Goal: Task Accomplishment & Management: Complete application form

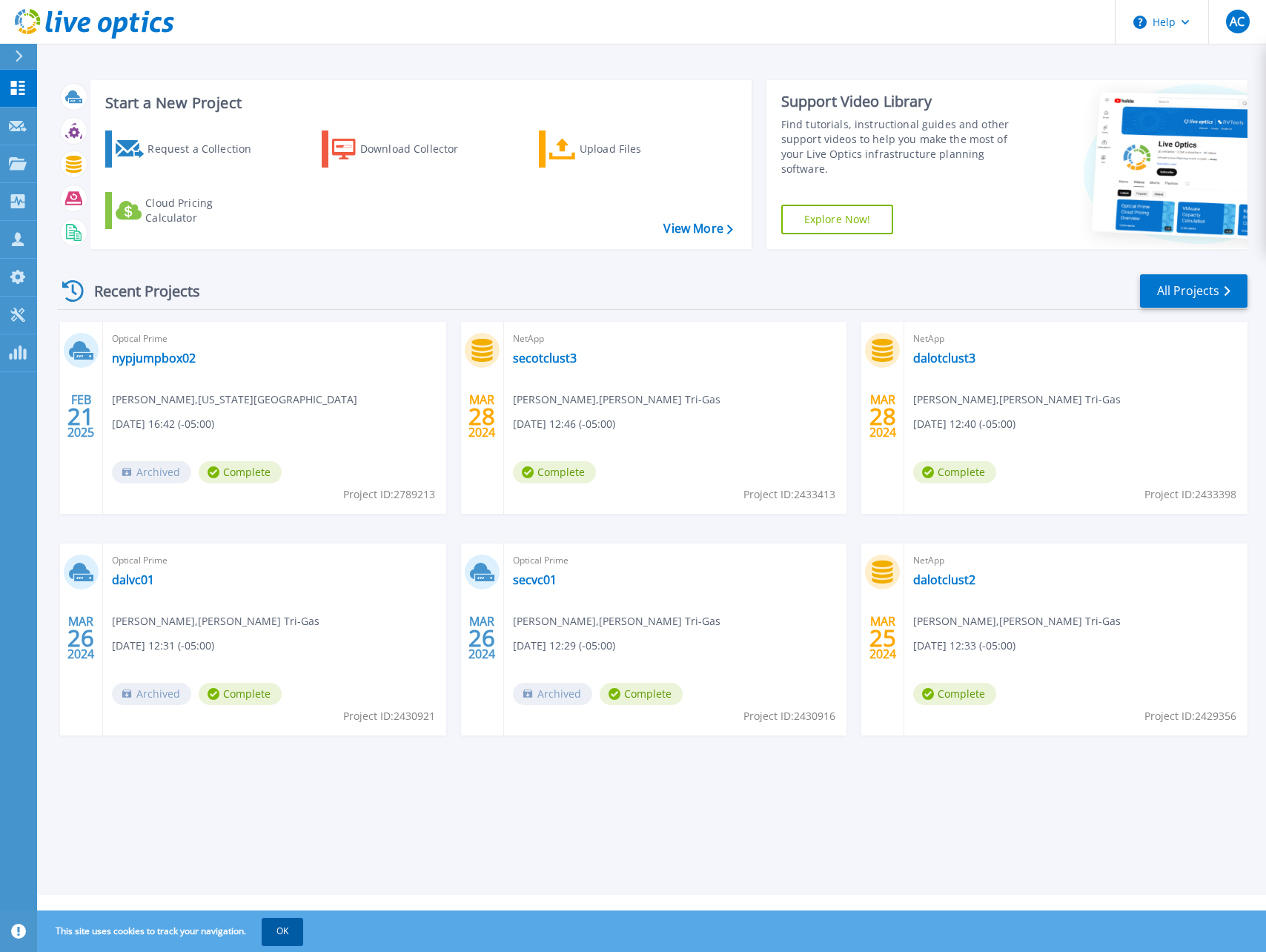
click at [289, 930] on button "OK" at bounding box center [282, 931] width 41 height 26
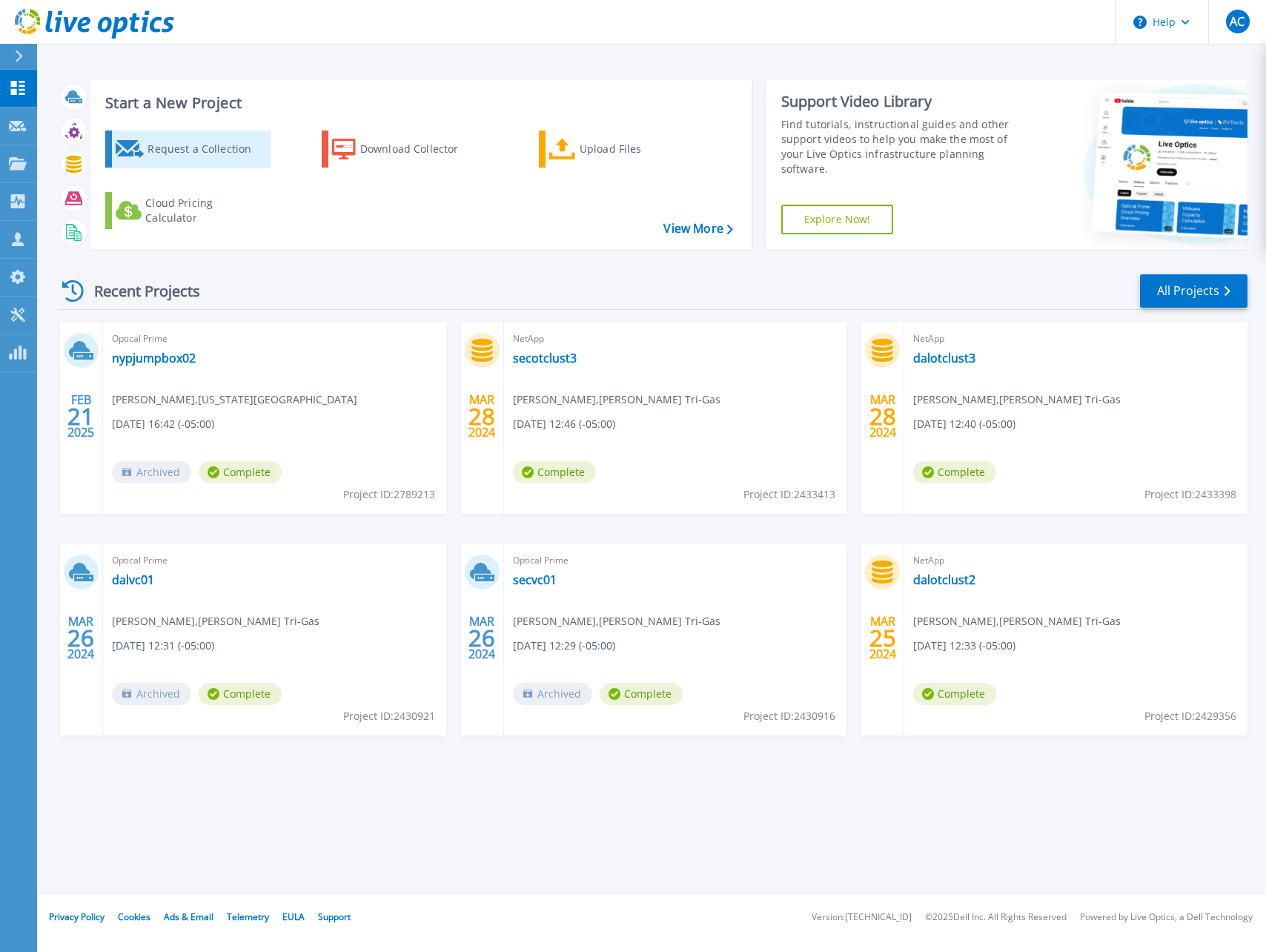
click at [230, 144] on div "Request a Collection" at bounding box center [206, 149] width 118 height 30
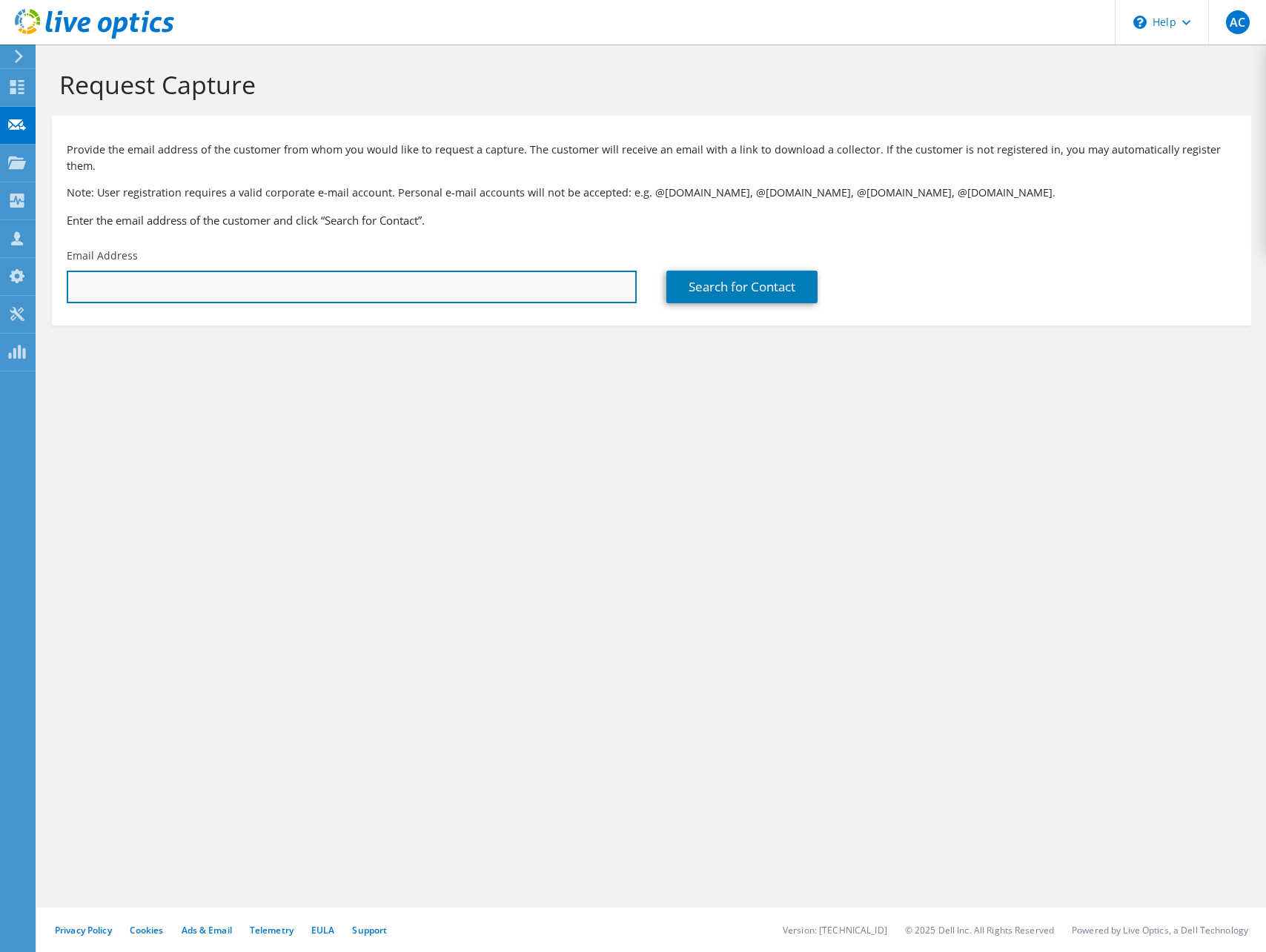
click at [249, 271] on input "text" at bounding box center [352, 286] width 570 height 32
paste input "[PERSON_NAME][EMAIL_ADDRESS][DOMAIN_NAME]"
type input "[PERSON_NAME][EMAIL_ADDRESS][DOMAIN_NAME]"
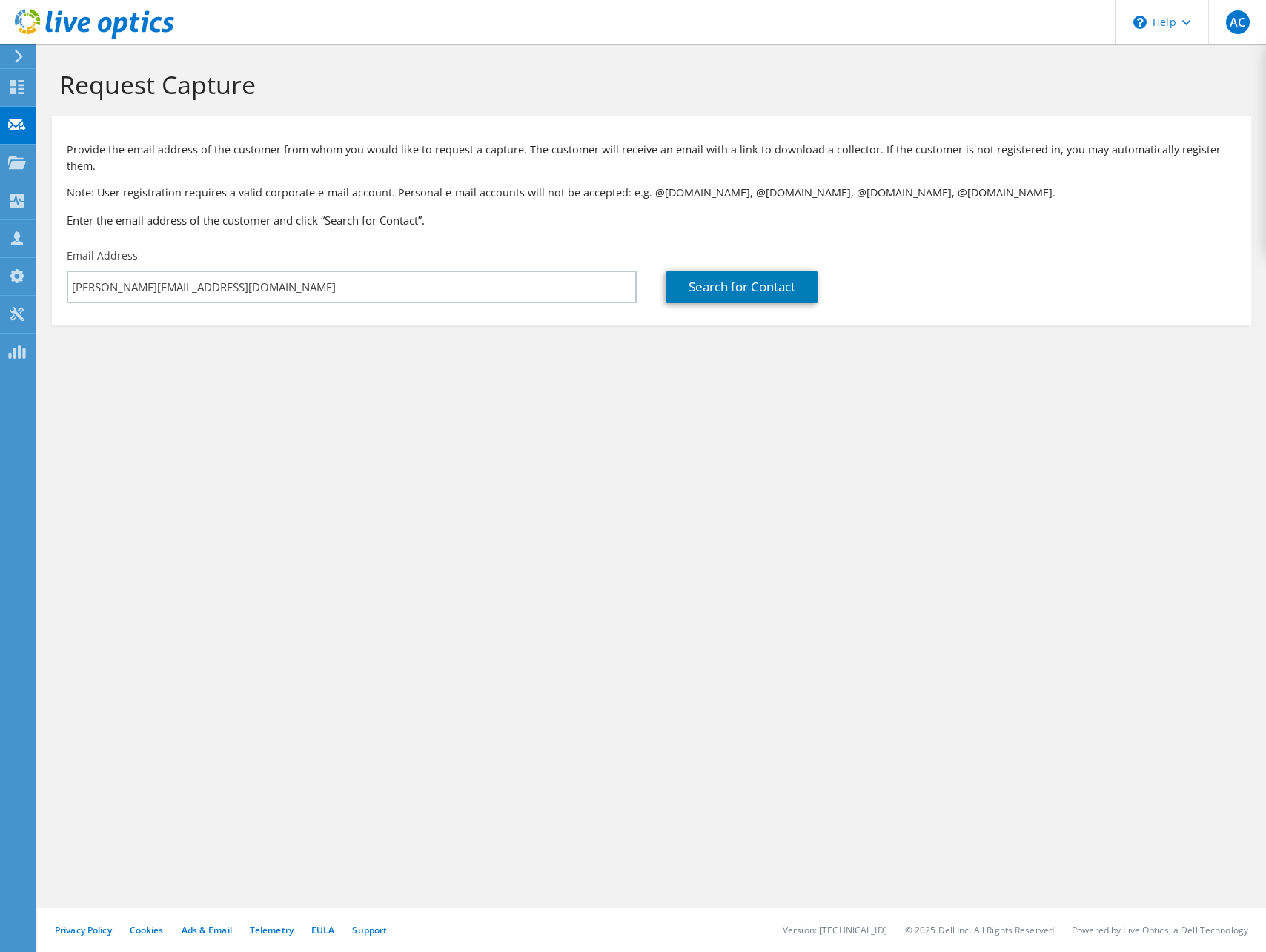
click at [495, 347] on section "Request Capture Provide the email address of the customer from whom you would l…" at bounding box center [652, 222] width 1230 height 355
click at [723, 276] on link "Search for Contact" at bounding box center [742, 286] width 152 height 32
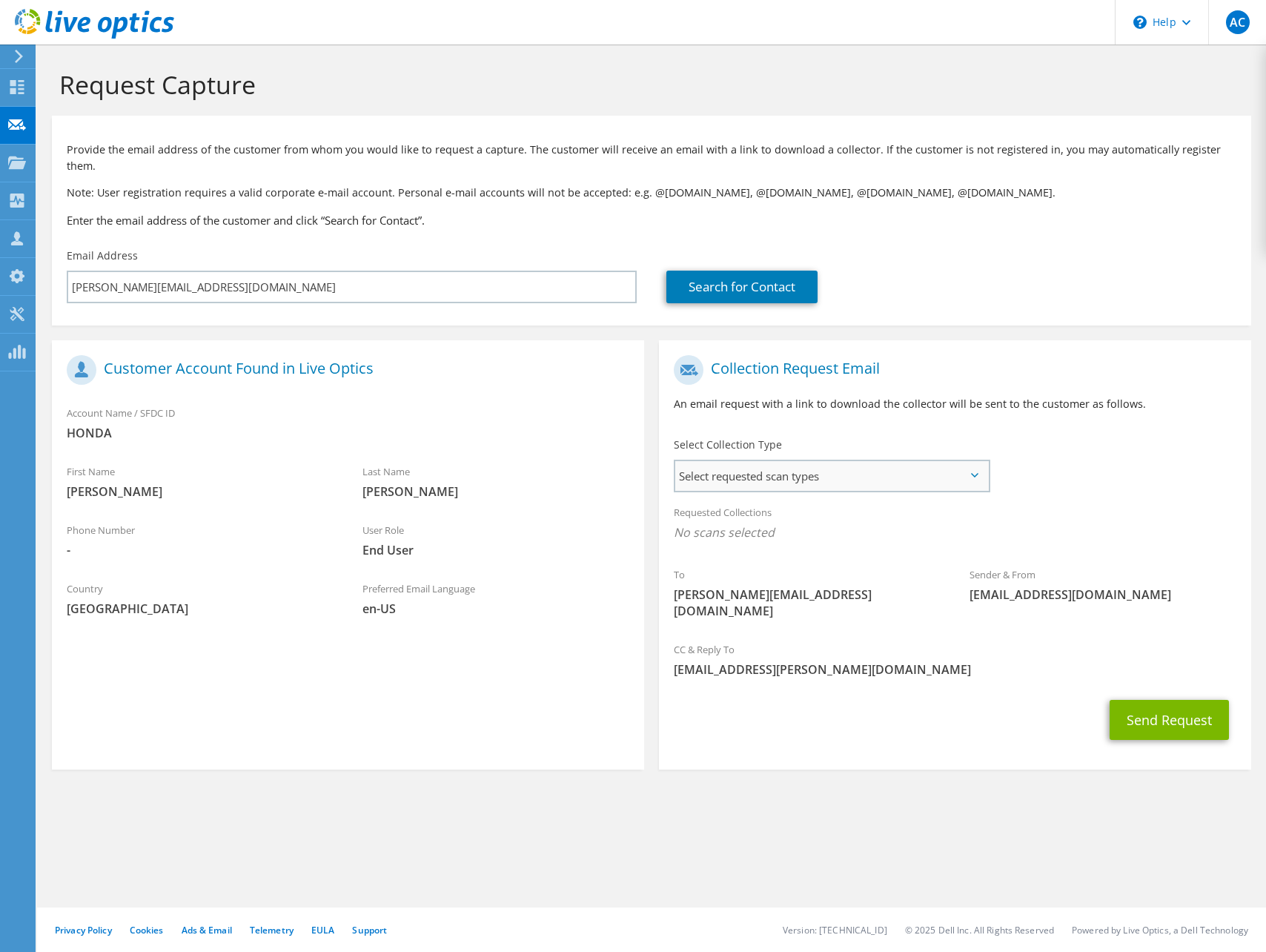
click at [979, 461] on span "Select requested scan types" at bounding box center [832, 476] width 313 height 30
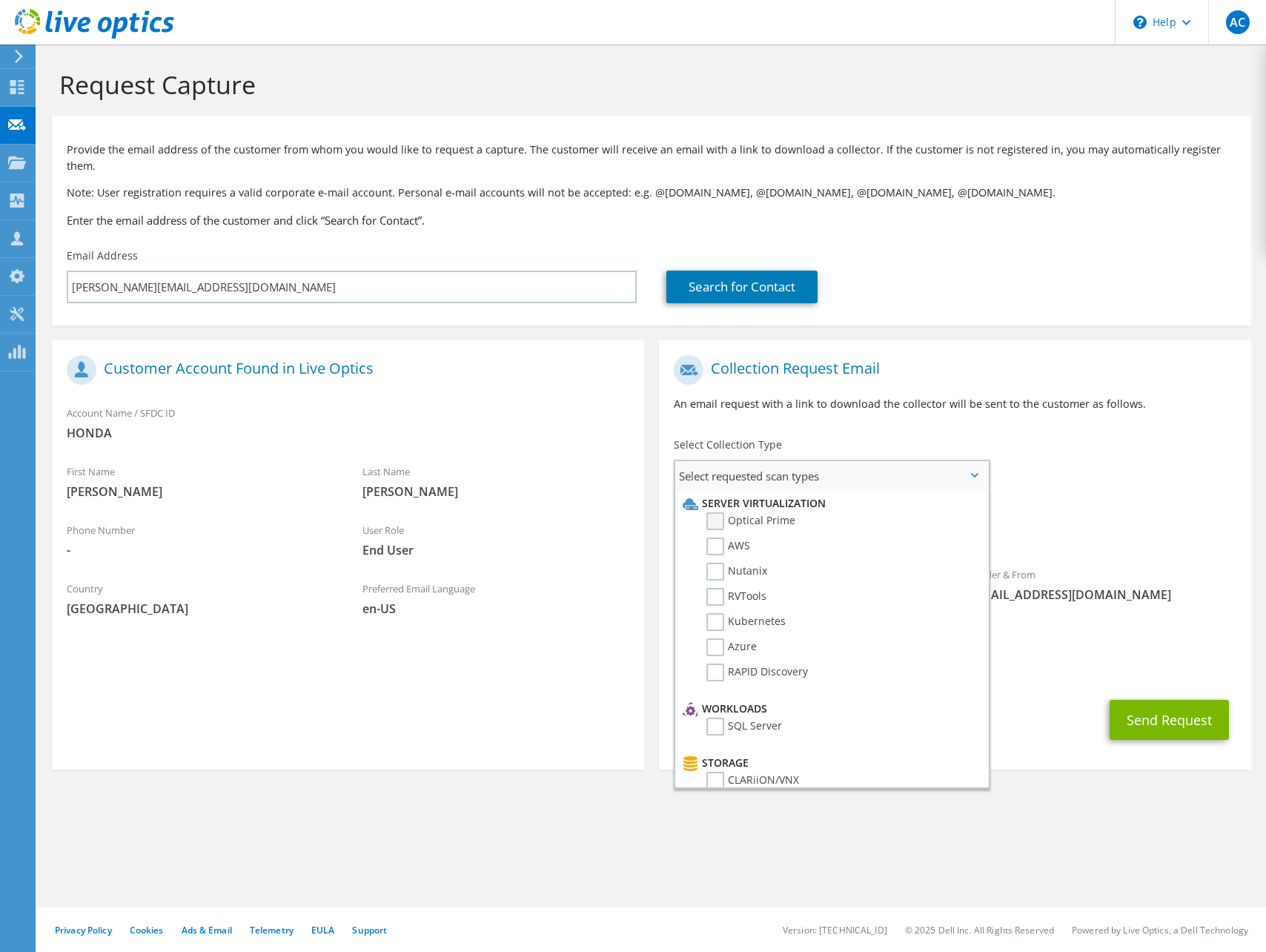
click at [713, 512] on label "Optical Prime" at bounding box center [750, 521] width 89 height 17
click at [0, 0] on input "Optical Prime" at bounding box center [0, 0] width 0 height 0
click at [975, 461] on span "Select requested scan types" at bounding box center [832, 476] width 313 height 30
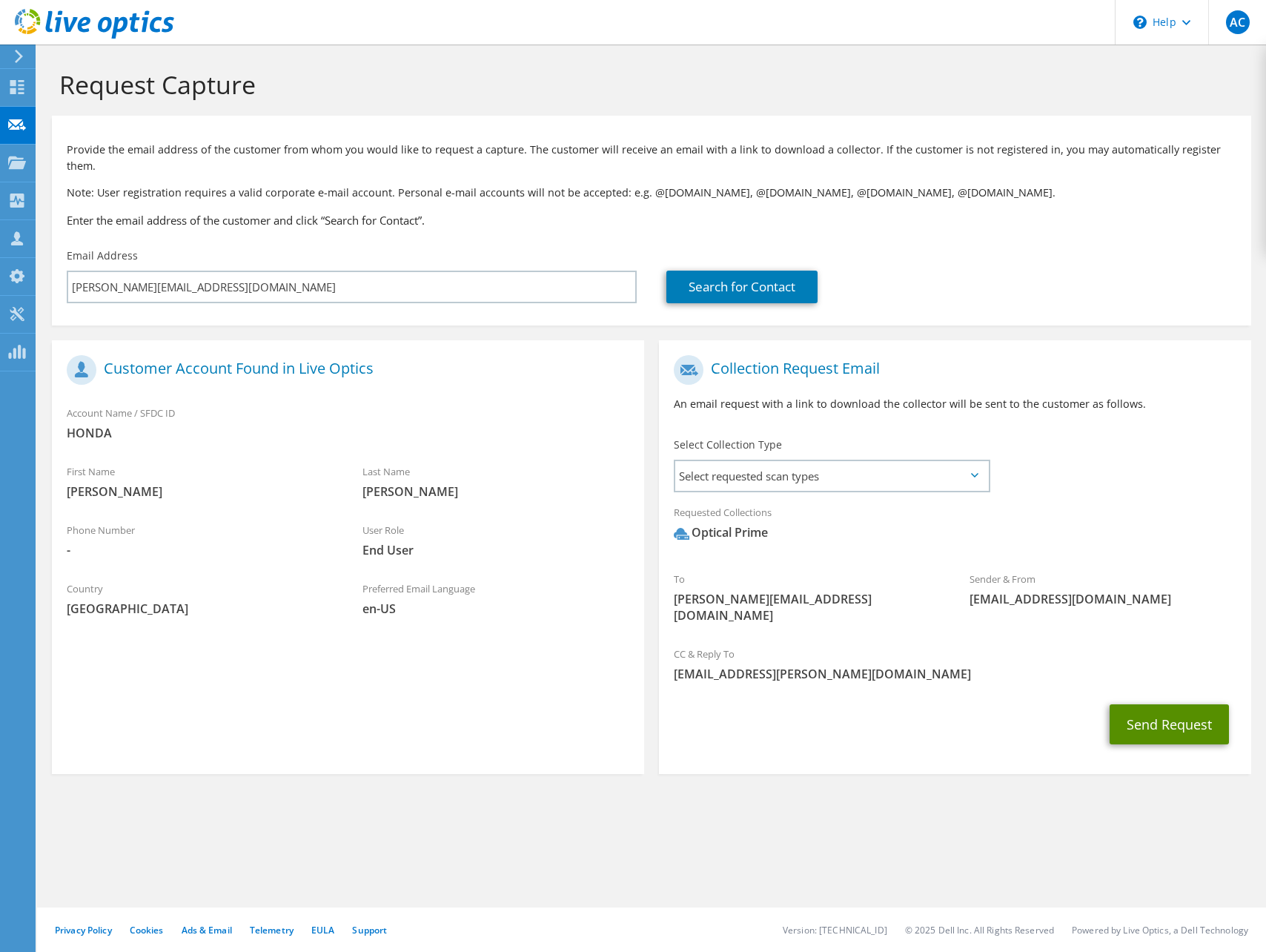
click at [1167, 704] on button "Send Request" at bounding box center [1170, 724] width 119 height 40
